Goal: Task Accomplishment & Management: Manage account settings

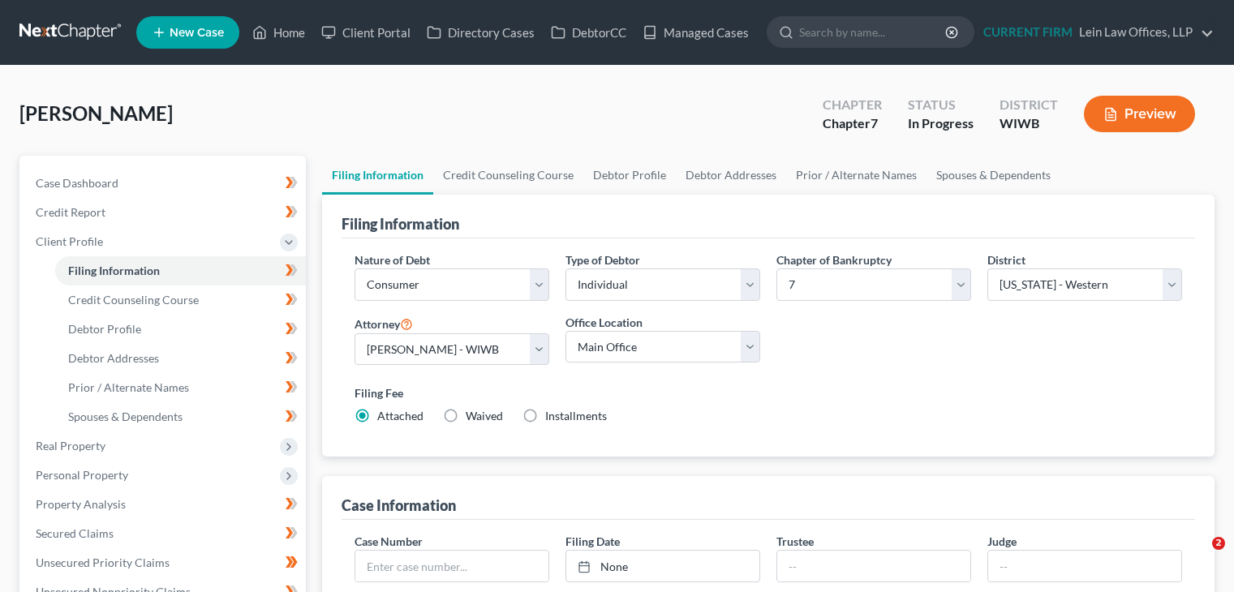
select select "1"
select select "0"
select select "91"
select select "0"
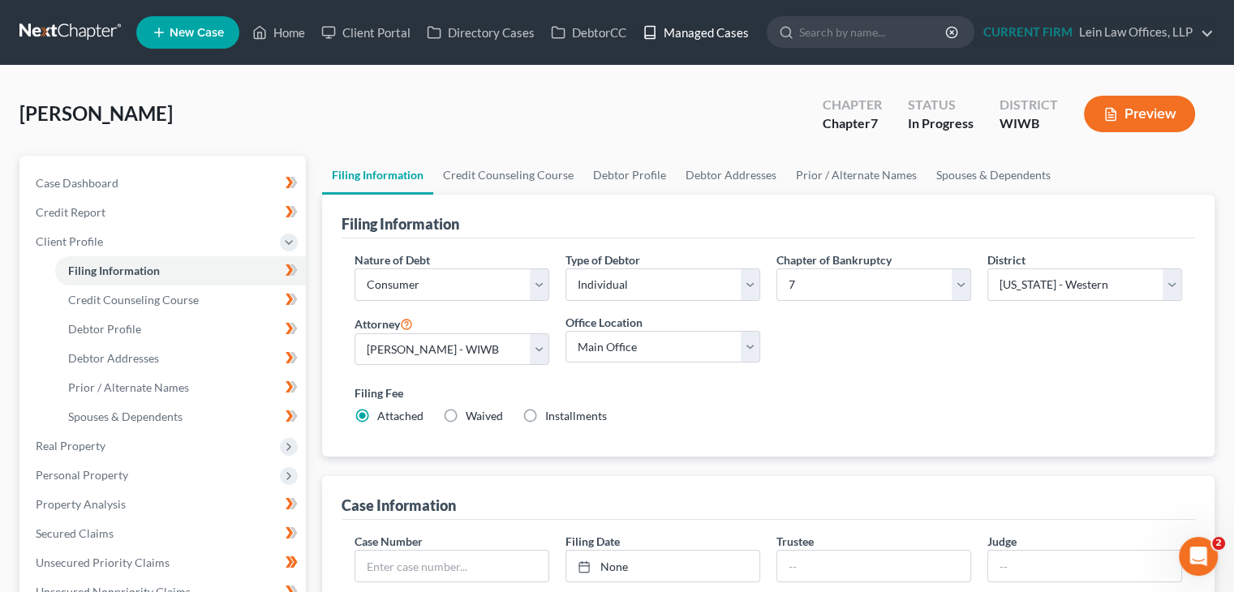
click at [698, 41] on link "Managed Cases" at bounding box center [696, 32] width 123 height 29
